Goal: Check status: Check status

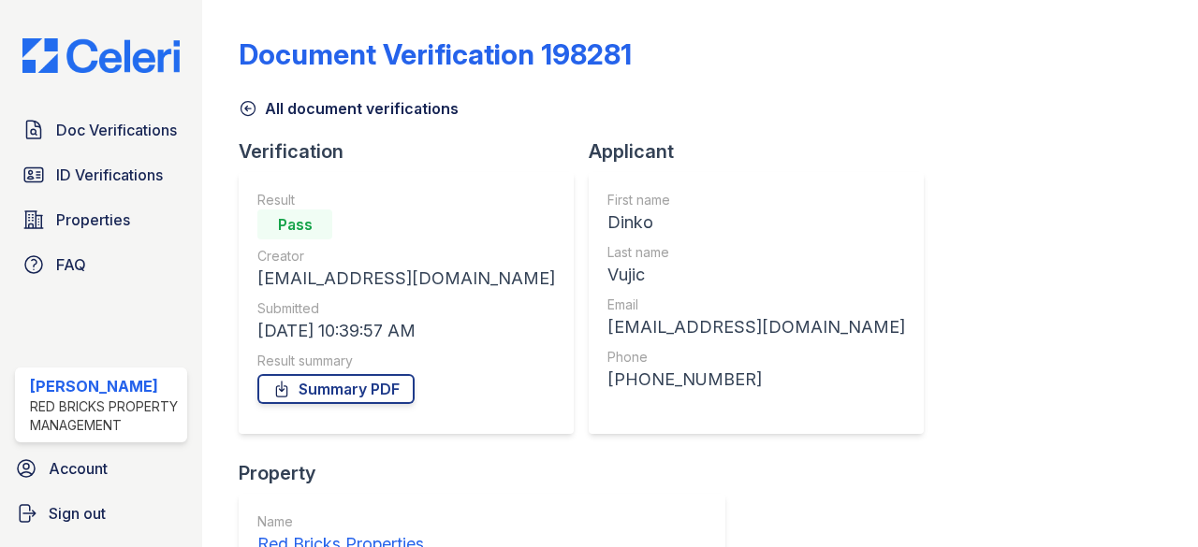
scroll to position [281, 0]
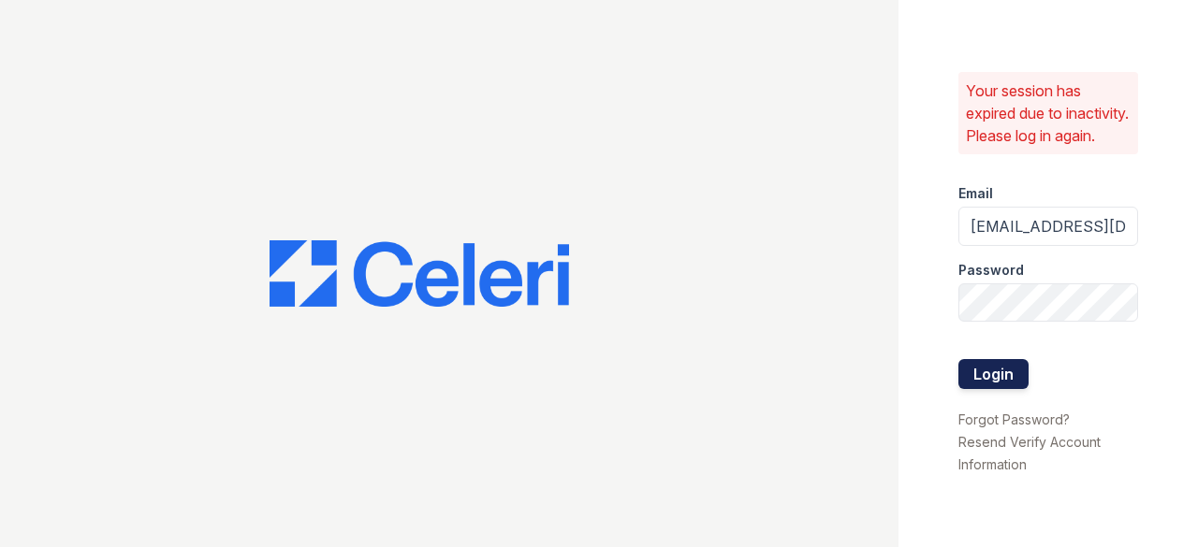
click at [970, 389] on button "Login" at bounding box center [993, 374] width 70 height 30
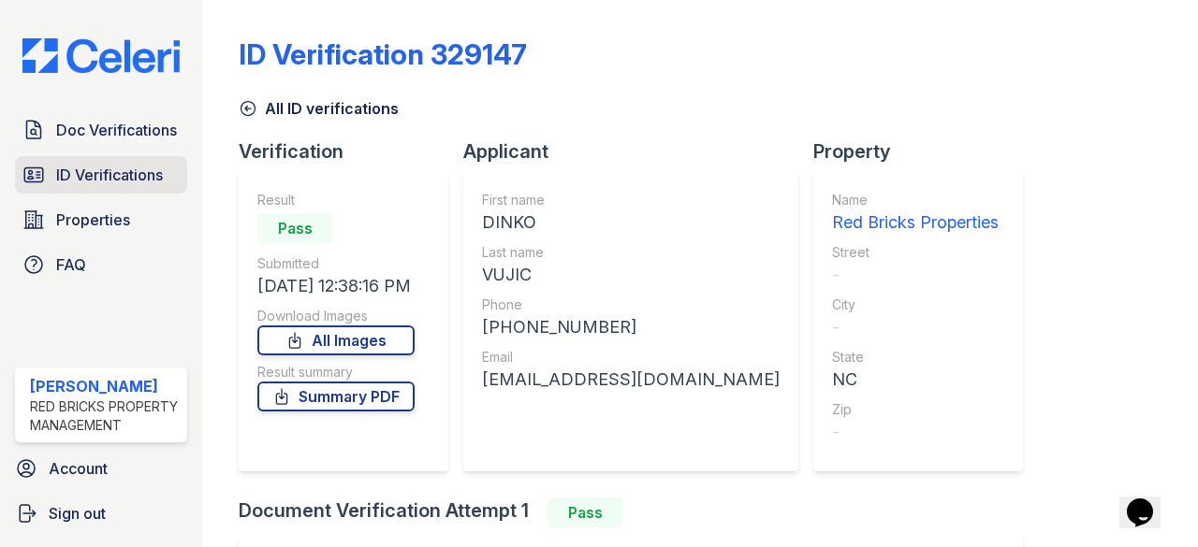
scroll to position [208, 0]
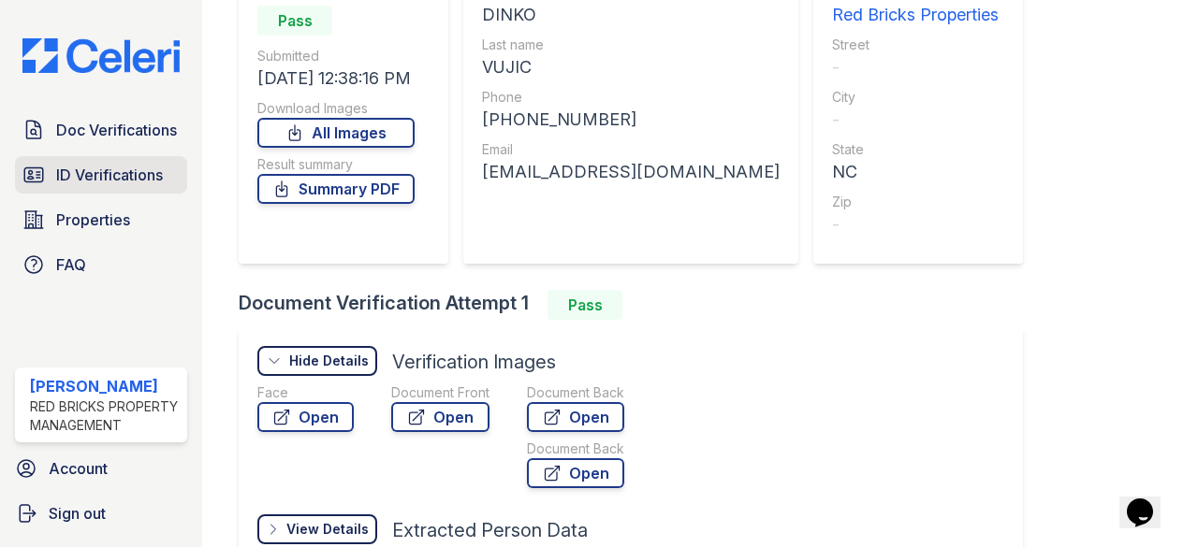
click at [117, 169] on span "ID Verifications" at bounding box center [109, 175] width 107 height 22
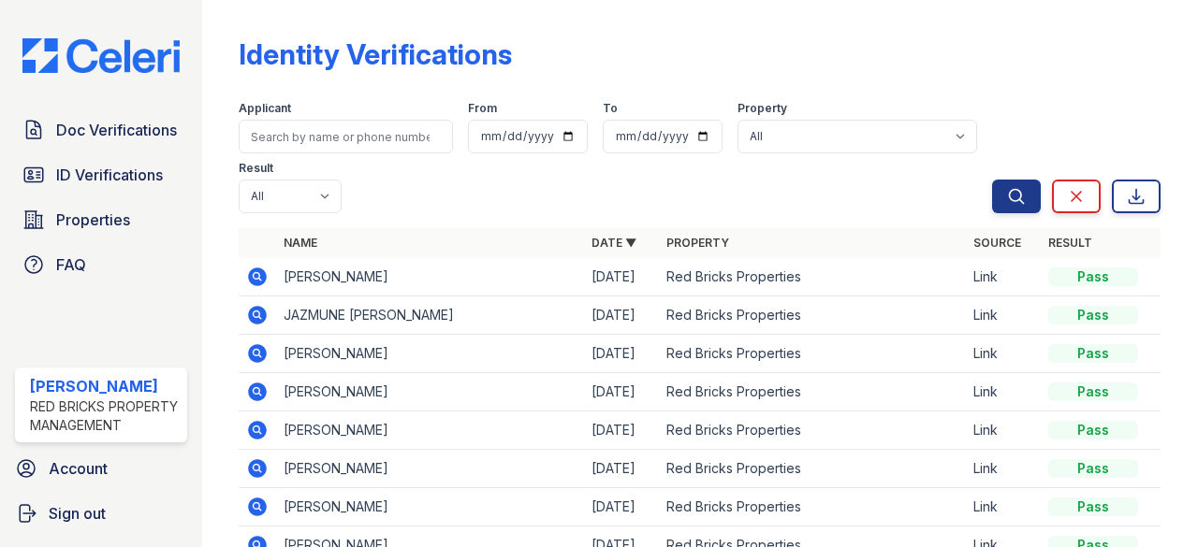
click at [262, 274] on icon at bounding box center [258, 277] width 19 height 19
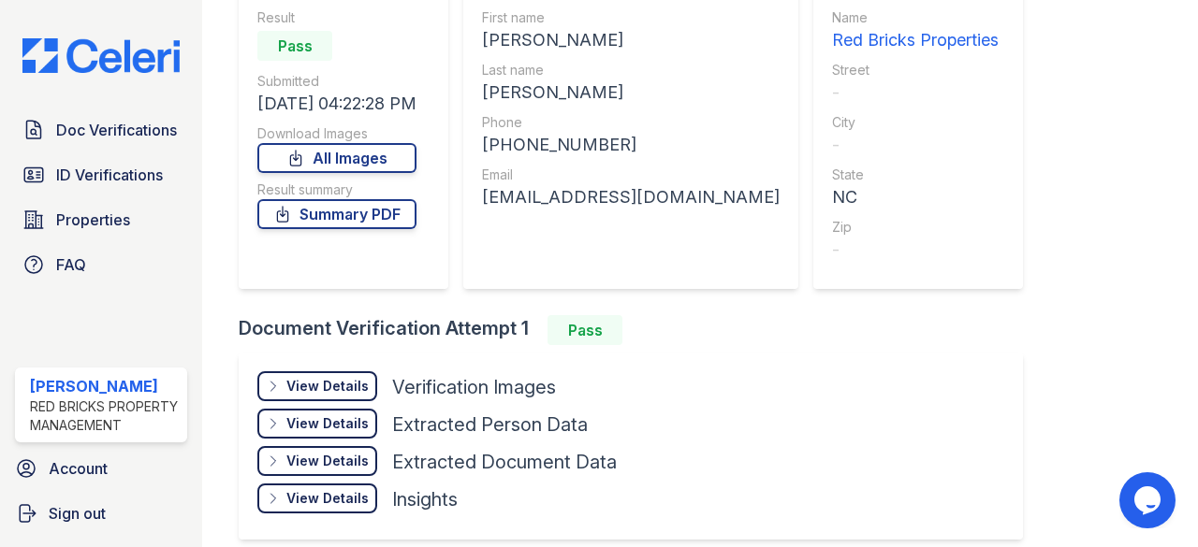
scroll to position [187, 0]
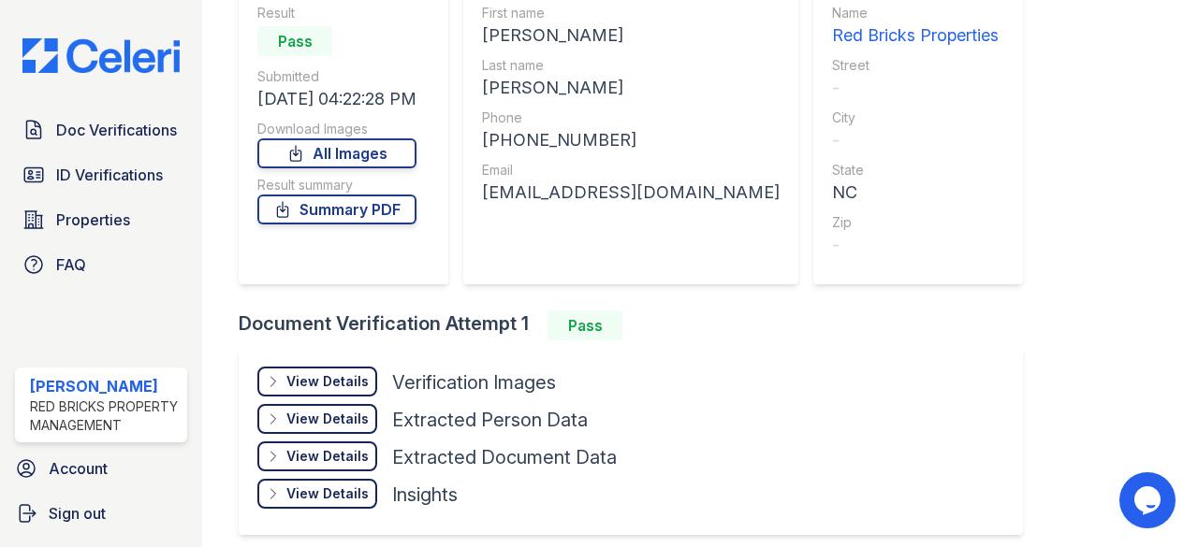
click at [357, 377] on div "View Details" at bounding box center [327, 381] width 82 height 19
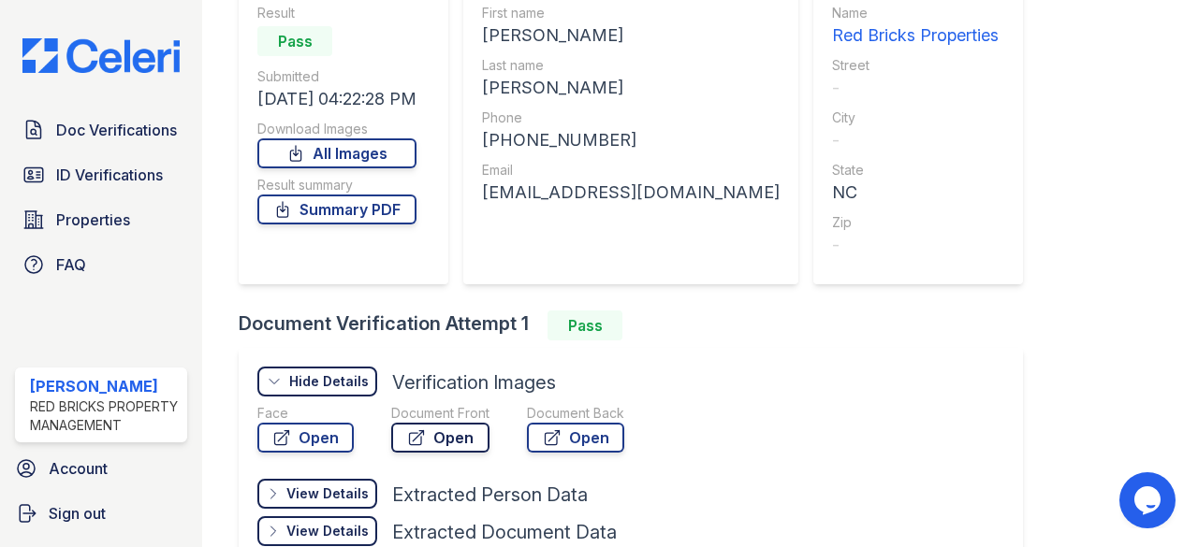
click at [467, 428] on link "Open" at bounding box center [440, 438] width 98 height 30
click at [124, 175] on span "ID Verifications" at bounding box center [109, 175] width 107 height 22
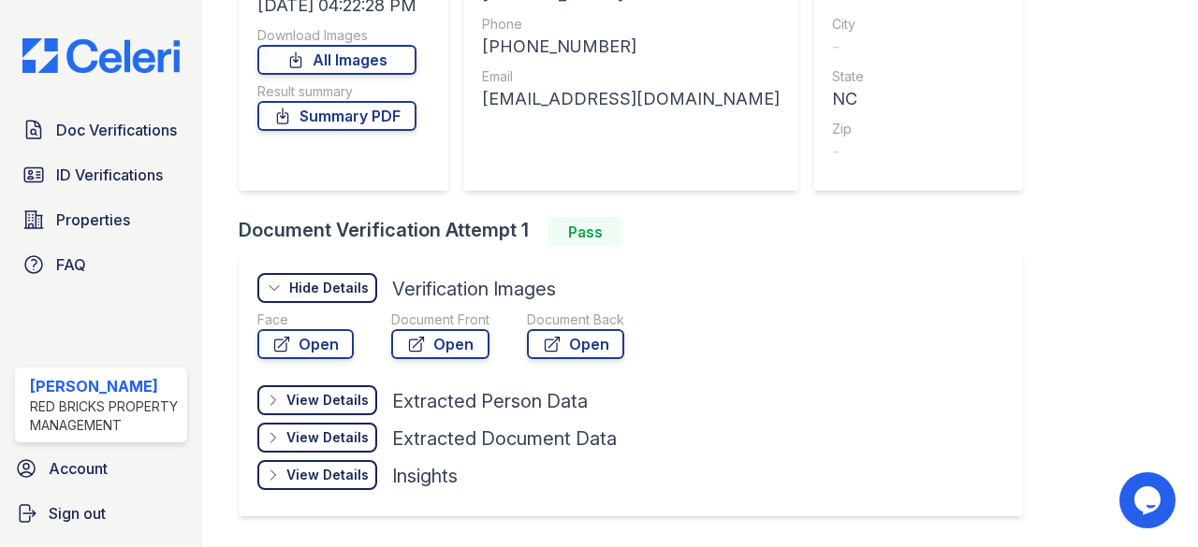
scroll to position [187, 0]
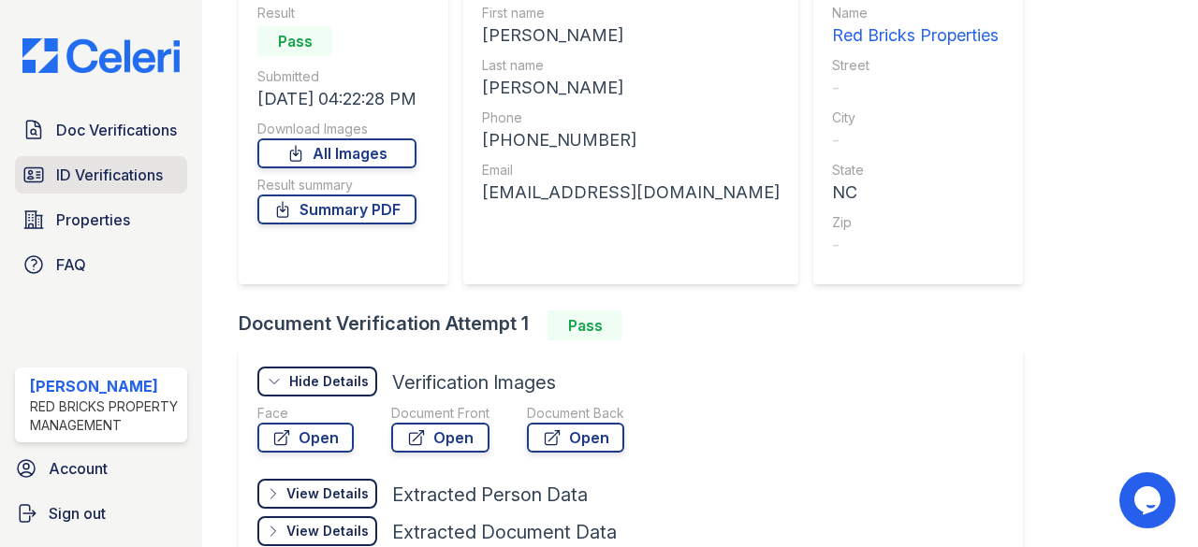
click at [69, 156] on link "ID Verifications" at bounding box center [101, 174] width 172 height 37
click at [99, 169] on span "ID Verifications" at bounding box center [109, 175] width 107 height 22
